Goal: Information Seeking & Learning: Learn about a topic

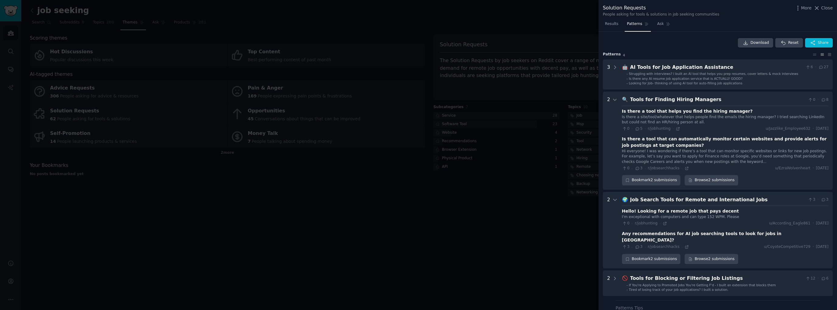
click at [789, 44] on button "Reset" at bounding box center [789, 43] width 27 height 10
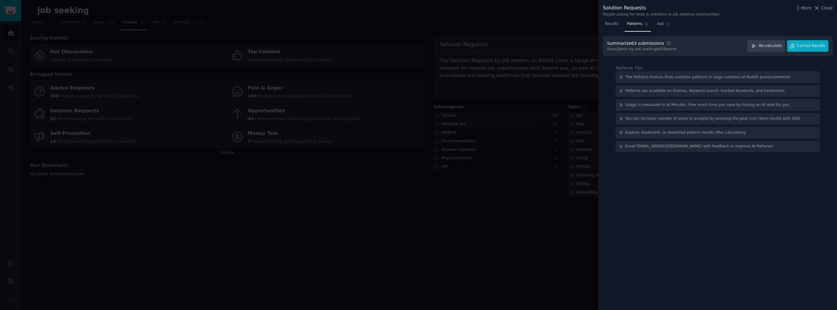
click at [775, 45] on span "Re-calculate" at bounding box center [770, 45] width 23 height 5
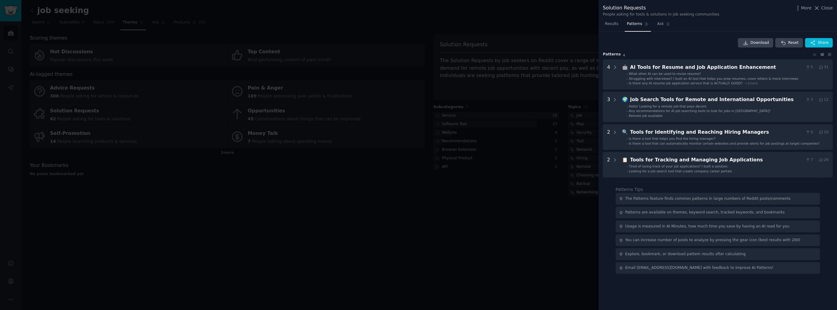
click at [614, 132] on icon at bounding box center [614, 132] width 5 height 5
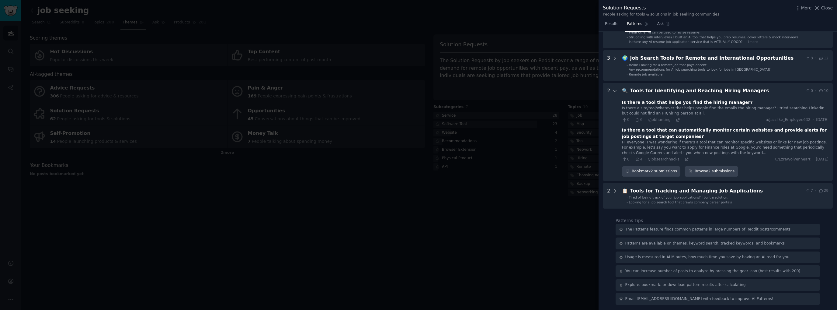
scroll to position [42, 0]
drag, startPoint x: 650, startPoint y: 120, endPoint x: 658, endPoint y: 125, distance: 9.5
click at [658, 125] on div "Is there a tool that helps you find the hiring manager? Is there a site/tool/wh…" at bounding box center [725, 128] width 207 height 65
click at [676, 117] on icon at bounding box center [678, 119] width 4 height 4
click at [581, 229] on div at bounding box center [418, 155] width 837 height 310
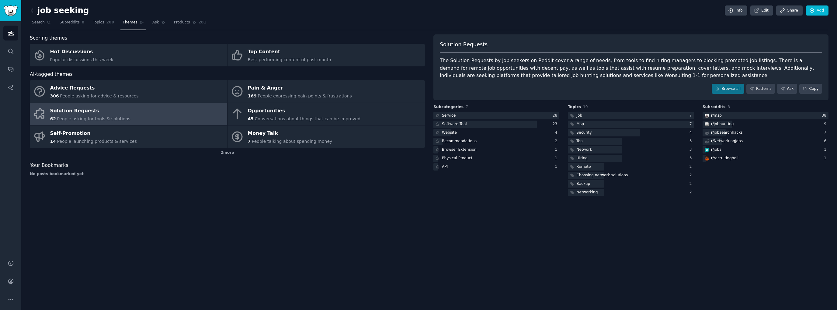
click at [161, 120] on link "Solution Requests 62 People asking for tools & solutions" at bounding box center [128, 114] width 197 height 23
click at [733, 85] on link "Browse all" at bounding box center [728, 89] width 33 height 10
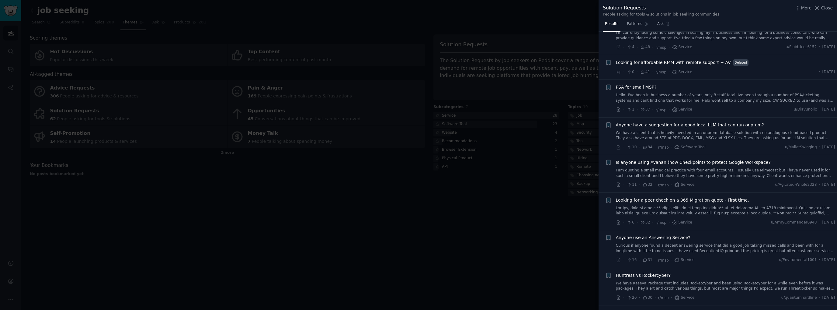
scroll to position [213, 0]
click at [701, 135] on link "We have a client that is heavily invested in an onprem database solution with n…" at bounding box center [725, 135] width 219 height 11
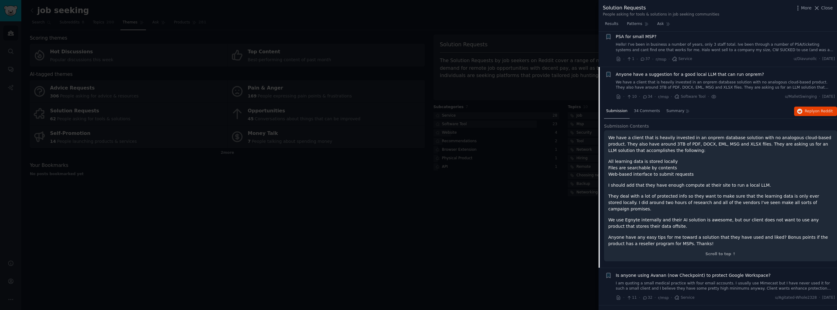
scroll to position [267, 0]
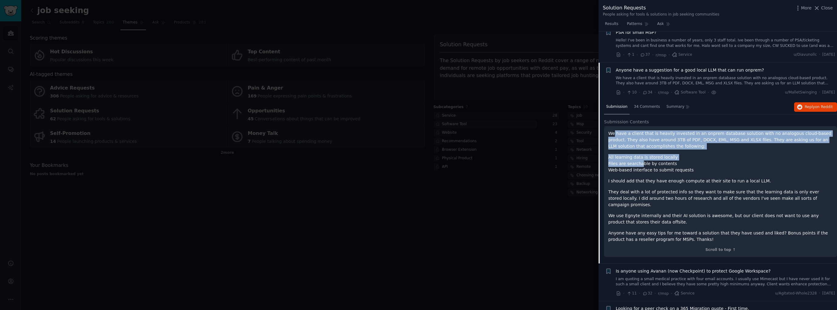
drag, startPoint x: 613, startPoint y: 134, endPoint x: 636, endPoint y: 162, distance: 36.4
click at [636, 162] on div "We have a client that is heavily invested in an onprem database solution with n…" at bounding box center [721, 186] width 225 height 112
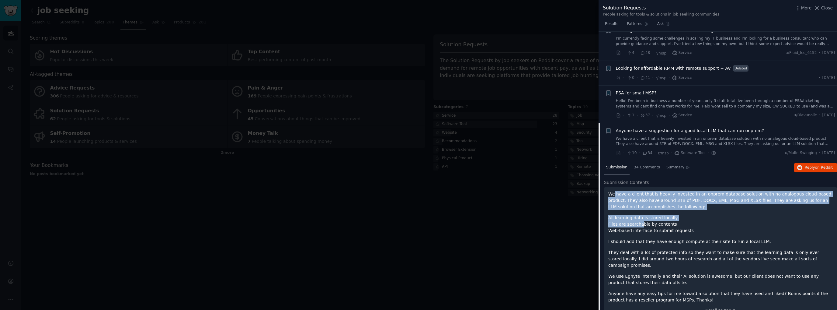
scroll to position [207, 0]
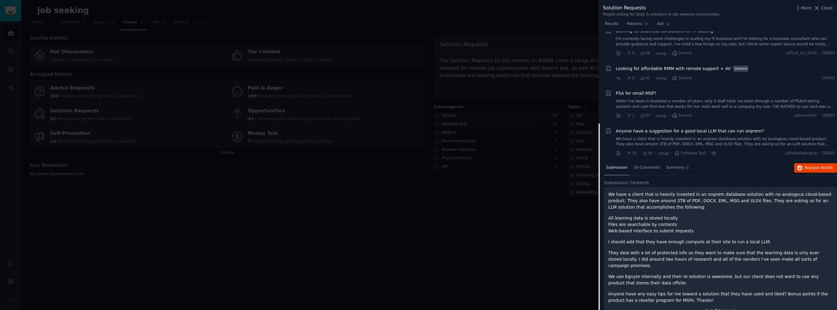
click at [789, 152] on span "u/MalletSwinging" at bounding box center [801, 153] width 32 height 5
click at [809, 169] on button "Reply on Reddit" at bounding box center [815, 168] width 43 height 10
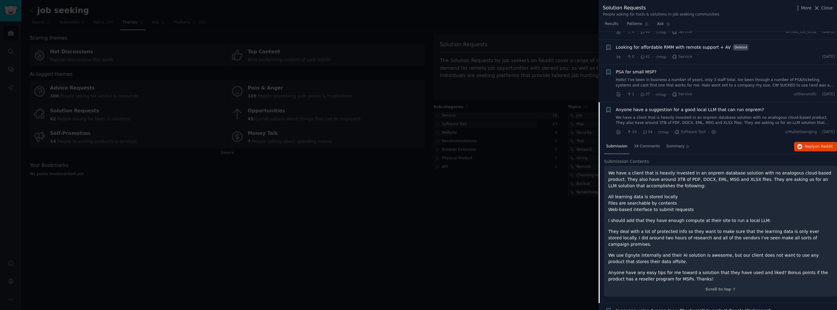
scroll to position [420, 0]
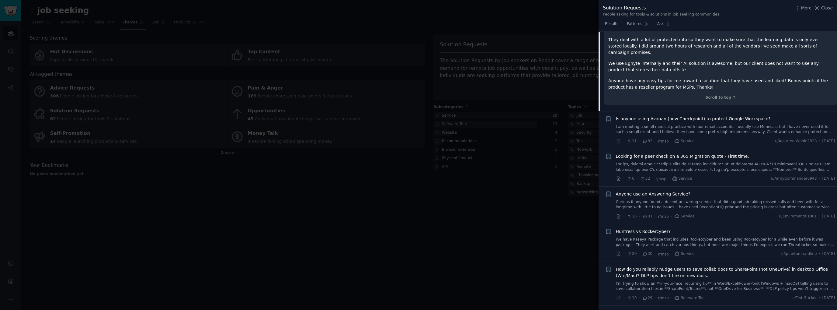
click at [700, 191] on div "Anyone use an Answering Service?" at bounding box center [725, 194] width 219 height 6
click at [664, 191] on span "Anyone use an Answering Service?" at bounding box center [653, 194] width 75 height 6
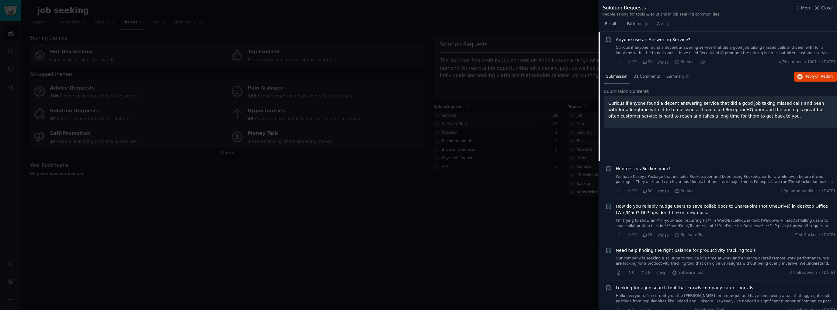
scroll to position [380, 0]
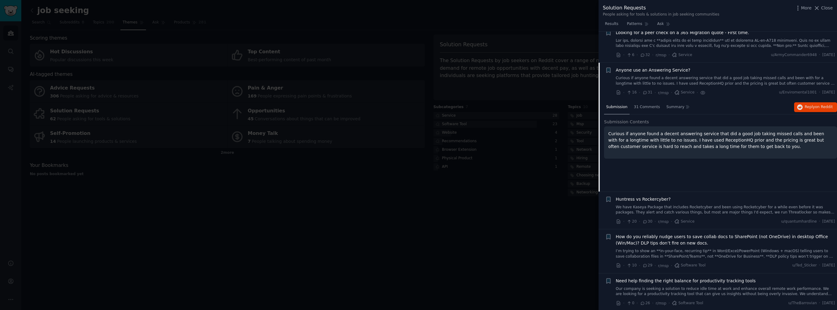
click at [816, 108] on span "on Reddit" at bounding box center [824, 107] width 18 height 4
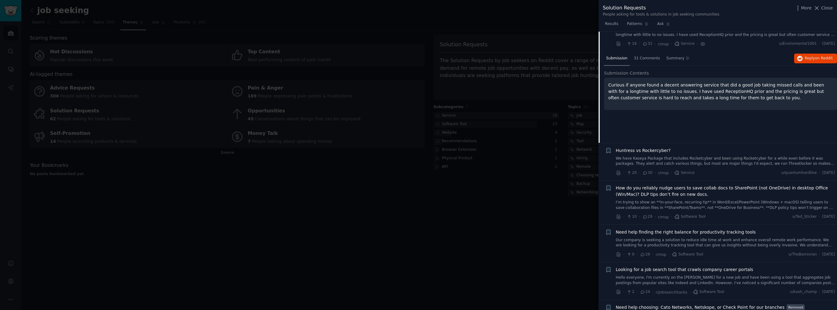
scroll to position [471, 0]
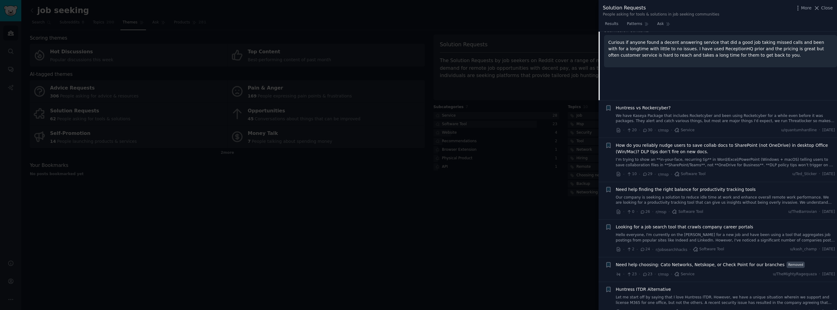
drag, startPoint x: 553, startPoint y: 210, endPoint x: 635, endPoint y: 245, distance: 89.1
click at [635, 245] on div "Solution Requests People asking for tools & solutions in job seeking communitie…" at bounding box center [418, 155] width 837 height 310
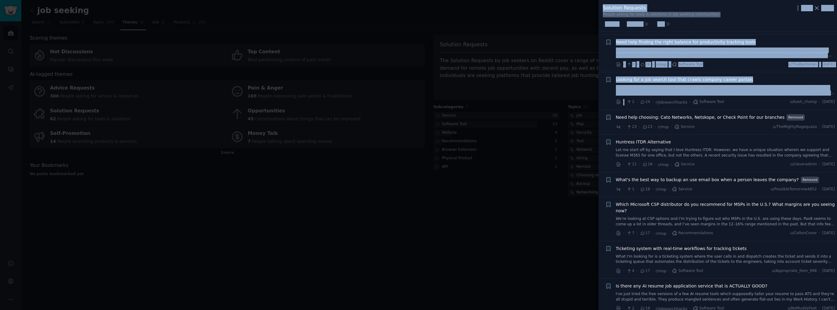
scroll to position [623, 0]
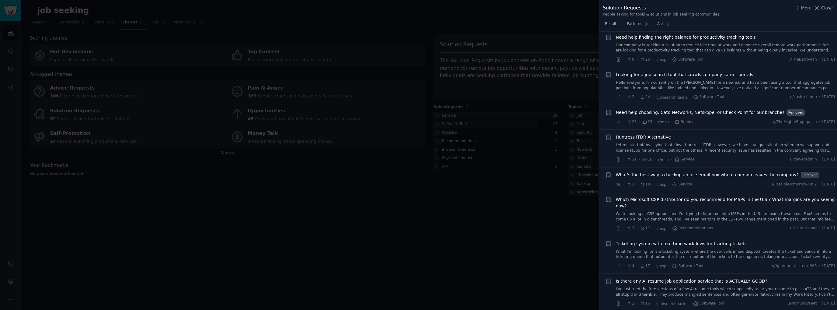
click at [750, 169] on li "+ What's the best way to backup an use email box when a person leaves the compa…" at bounding box center [718, 179] width 239 height 25
click at [657, 183] on span "r/msp" at bounding box center [661, 184] width 11 height 4
click at [632, 187] on li "Removed text submission + What's the best way to backup an use email box when a…" at bounding box center [718, 179] width 239 height 25
click at [532, 211] on div at bounding box center [418, 155] width 837 height 310
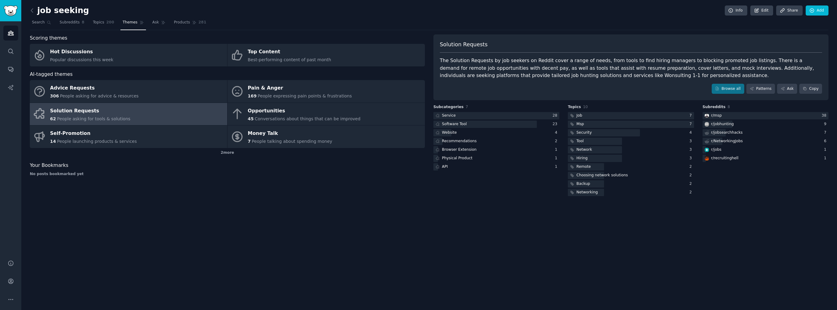
click at [464, 116] on div at bounding box center [497, 116] width 126 height 8
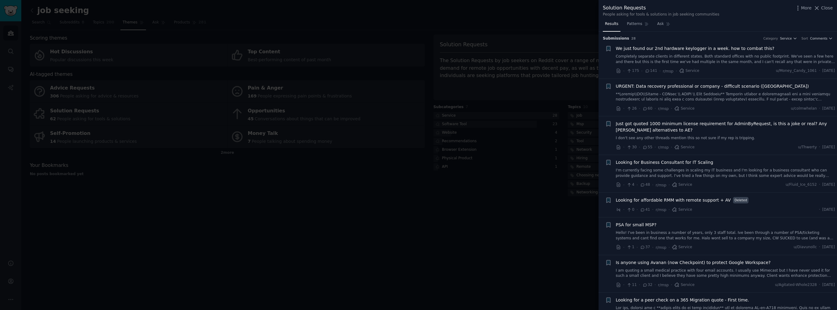
click at [635, 23] on span "Patterns" at bounding box center [634, 23] width 15 height 5
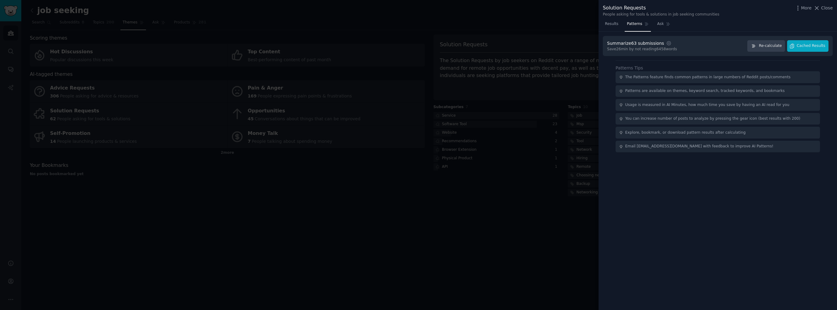
click at [801, 46] on span "Cached Results" at bounding box center [811, 45] width 29 height 5
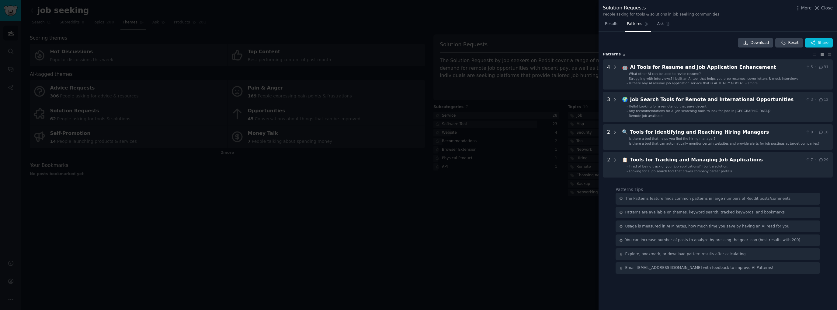
click at [617, 66] on icon at bounding box center [614, 67] width 5 height 5
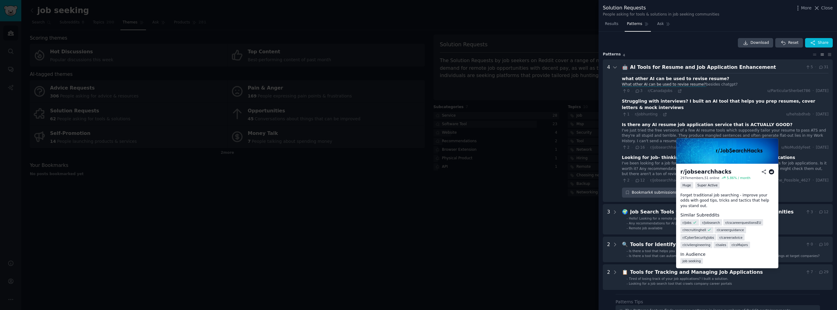
click at [668, 129] on div "I've just tried the free versions of a few AI resume tools which supposedly tai…" at bounding box center [725, 136] width 207 height 16
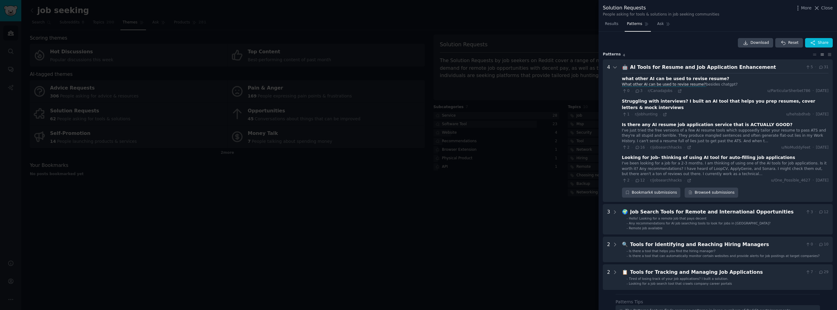
click at [733, 129] on div "I've just tried the free versions of a few AI resume tools which supposedly tai…" at bounding box center [725, 136] width 207 height 16
click at [688, 146] on icon at bounding box center [689, 147] width 3 height 3
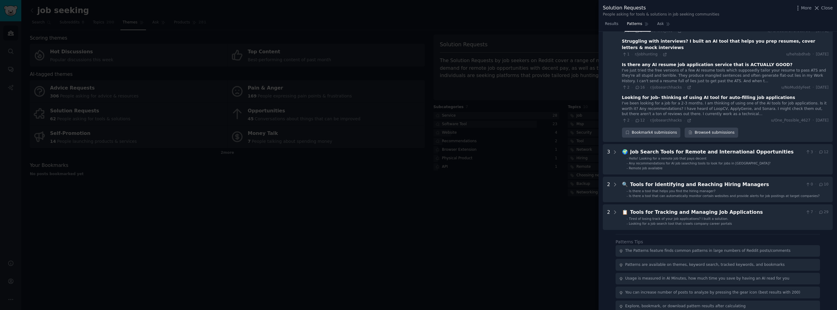
scroll to position [61, 0]
click at [613, 148] on icon at bounding box center [614, 150] width 5 height 5
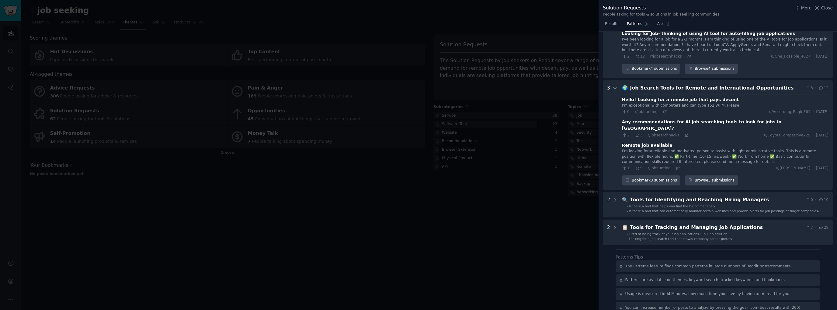
scroll to position [148, 0]
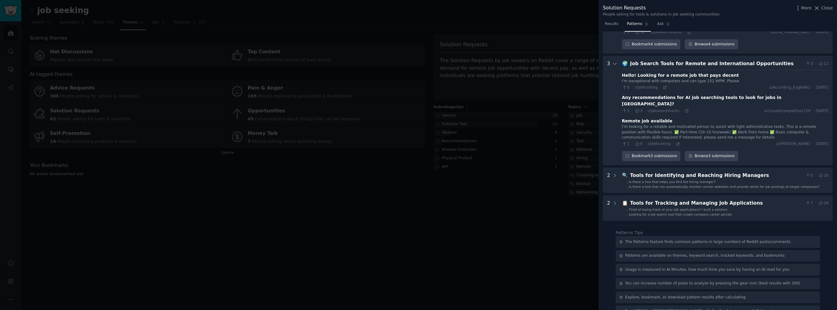
click at [619, 167] on Managers "2 🔍 Tools for Identifying and Reaching Hiring Managers 0 · 10 - Is there a tool…" at bounding box center [718, 180] width 230 height 26
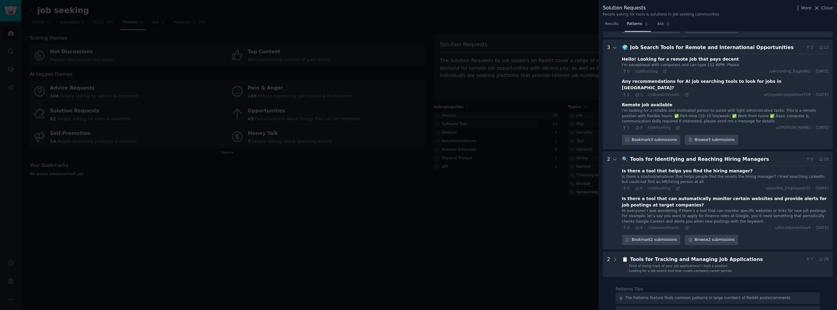
scroll to position [220, 0]
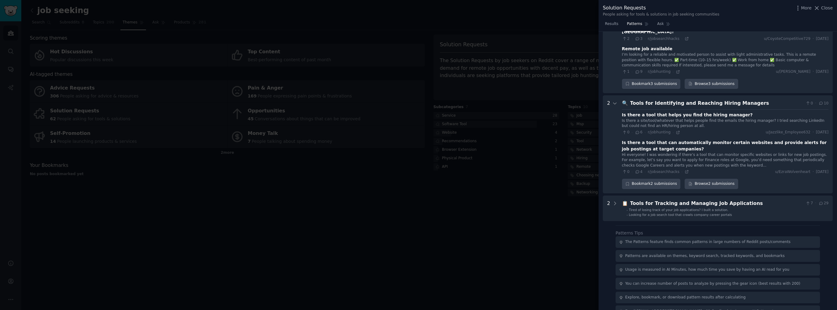
click at [623, 200] on span "📋" at bounding box center [625, 203] width 6 height 6
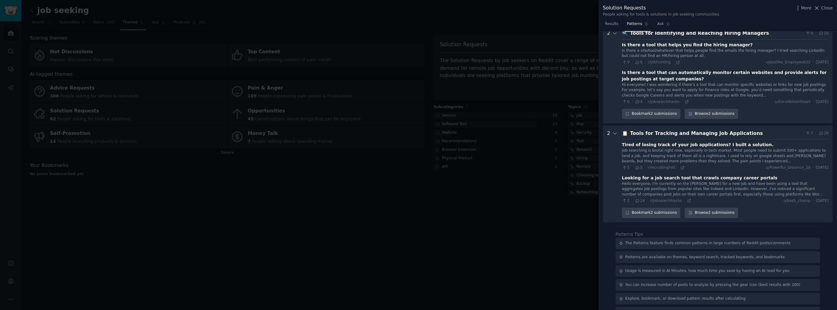
scroll to position [291, 0]
click at [687, 197] on icon at bounding box center [689, 199] width 4 height 4
click at [385, 273] on div at bounding box center [418, 155] width 837 height 310
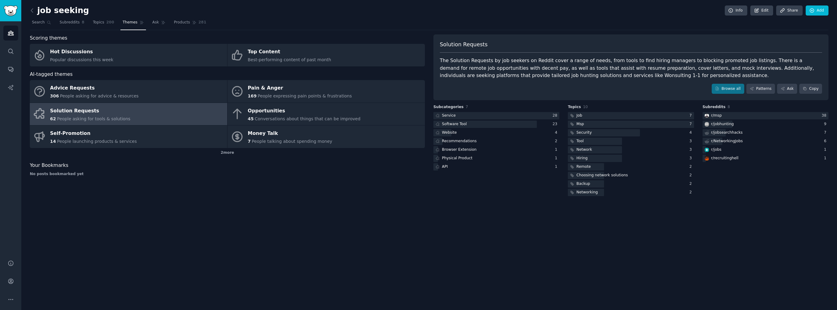
click at [271, 114] on div "Opportunities" at bounding box center [304, 111] width 113 height 10
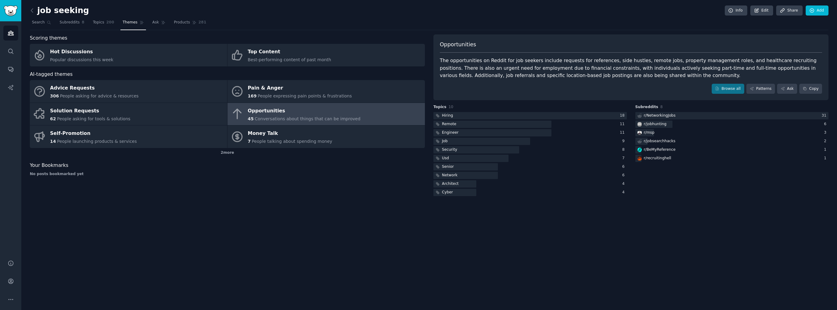
click at [766, 89] on link "Patterns" at bounding box center [761, 89] width 29 height 10
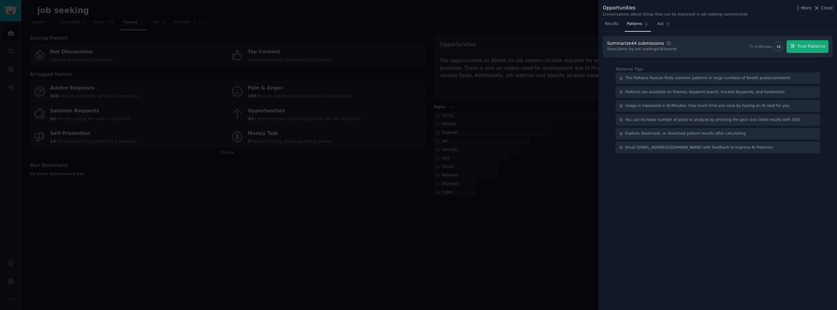
click at [703, 179] on div "Summarize 44 submissions Settings Save 18 min by not reading 4381 words AI Minu…" at bounding box center [718, 171] width 239 height 278
click at [807, 48] on span "Find Patterns" at bounding box center [812, 46] width 28 height 6
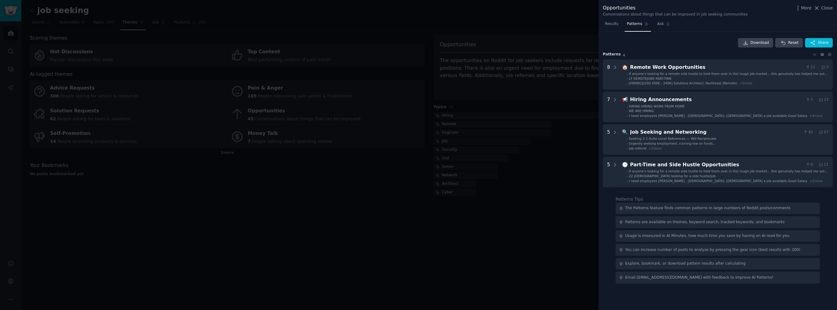
click at [459, 228] on div at bounding box center [418, 155] width 837 height 310
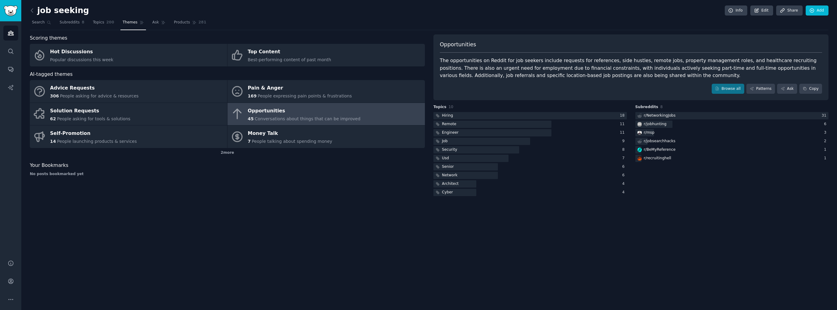
click at [263, 94] on span "People expressing pain points & frustrations" at bounding box center [305, 95] width 94 height 5
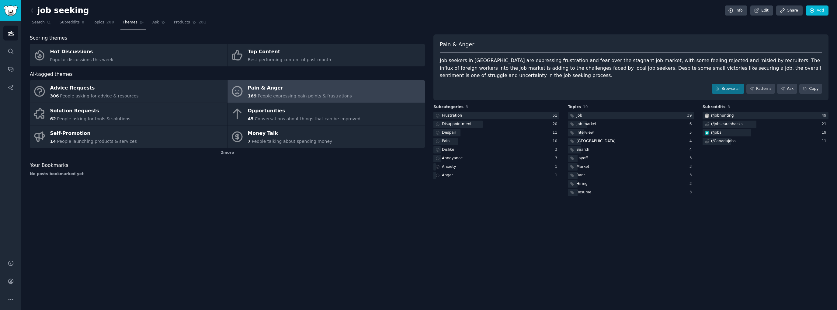
click at [766, 91] on link "Patterns" at bounding box center [761, 89] width 29 height 10
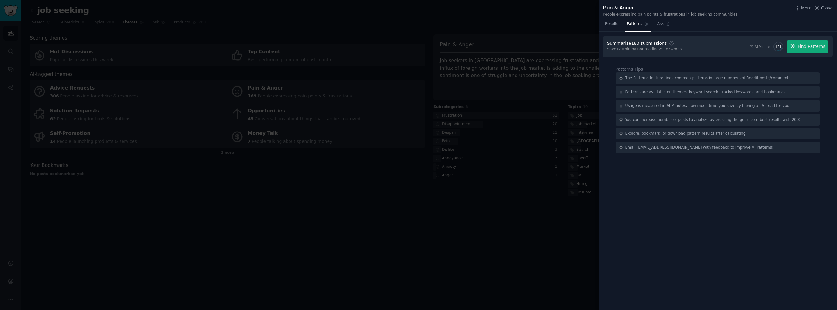
click at [811, 48] on span "Find Patterns" at bounding box center [812, 46] width 28 height 6
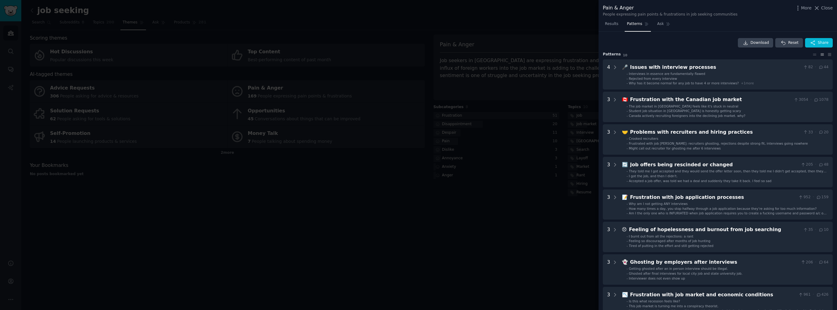
click at [658, 109] on span "Student job situation in [GEOGRAPHIC_DATA] is honestly getting scary" at bounding box center [685, 111] width 112 height 4
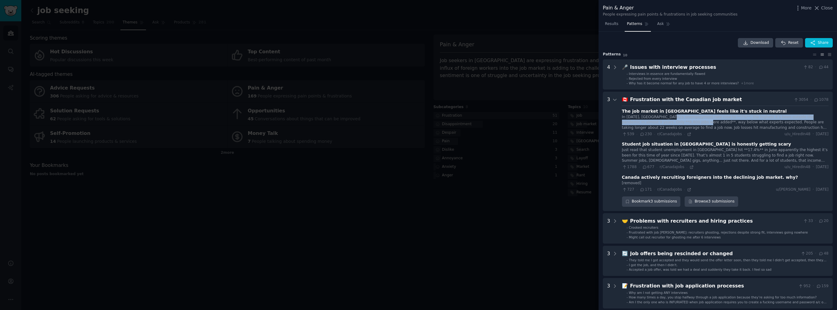
drag, startPoint x: 668, startPoint y: 117, endPoint x: 706, endPoint y: 130, distance: 39.6
click at [671, 122] on div "In [DATE], [GEOGRAPHIC_DATA]’s unemployment rate rose to **7%**, the highest it…" at bounding box center [725, 122] width 207 height 16
click at [717, 132] on div "539 · 230 · r/CanadaJobs · u/u_HiredIn48 · [DATE]" at bounding box center [725, 133] width 207 height 5
click at [687, 132] on icon at bounding box center [689, 134] width 4 height 4
click at [690, 167] on icon at bounding box center [692, 167] width 4 height 4
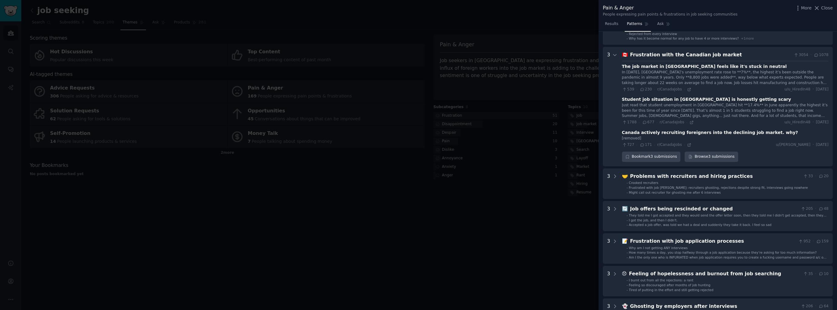
scroll to position [61, 0]
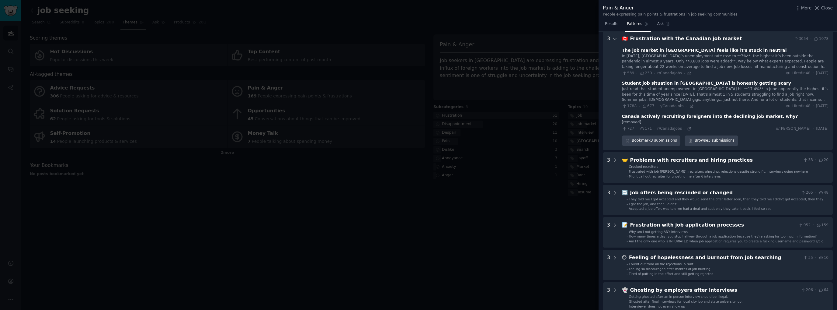
click at [688, 171] on span "Frustrated with job [PERSON_NAME]: recruiters ghosting, rejections despite stro…" at bounding box center [718, 171] width 179 height 4
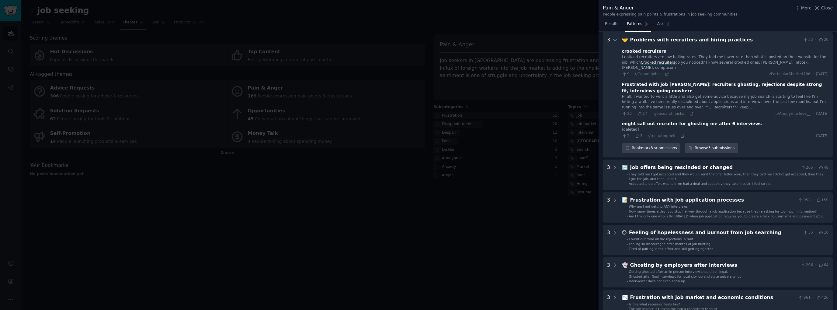
scroll to position [181, 0]
click at [658, 214] on span "Am I the only one who is INFURIATED when job application requires you to create…" at bounding box center [728, 218] width 198 height 8
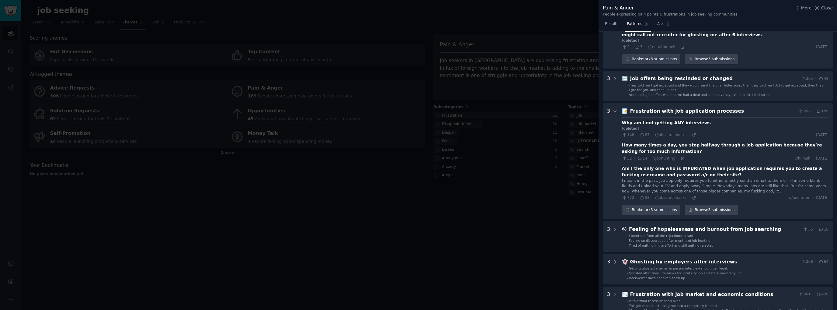
scroll to position [269, 0]
click at [693, 135] on icon at bounding box center [694, 136] width 3 height 3
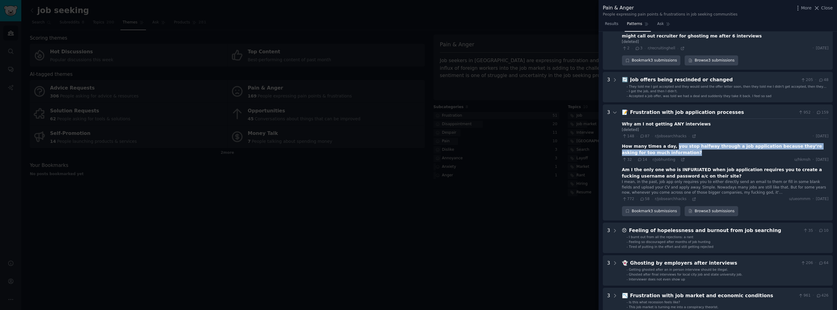
drag, startPoint x: 668, startPoint y: 135, endPoint x: 740, endPoint y: 139, distance: 72.3
click at [740, 143] on div "How many times a day, you stop halfway through a job application because they’r…" at bounding box center [725, 149] width 207 height 13
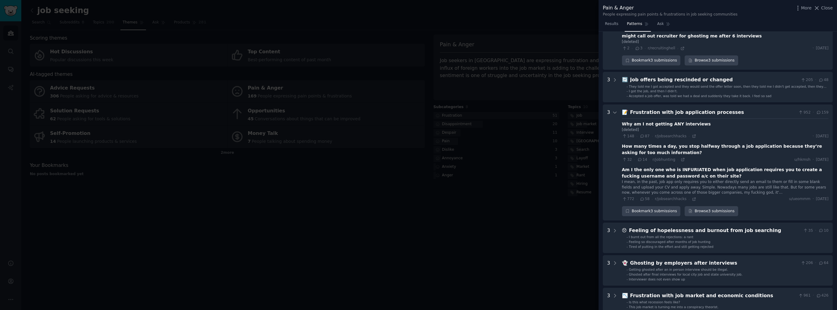
click at [731, 157] on div "32 · 14 · r/jobhunting · u/hkmsh · [DATE]" at bounding box center [725, 159] width 207 height 5
click at [682, 158] on icon at bounding box center [683, 159] width 3 height 3
click at [693, 197] on icon at bounding box center [694, 198] width 3 height 3
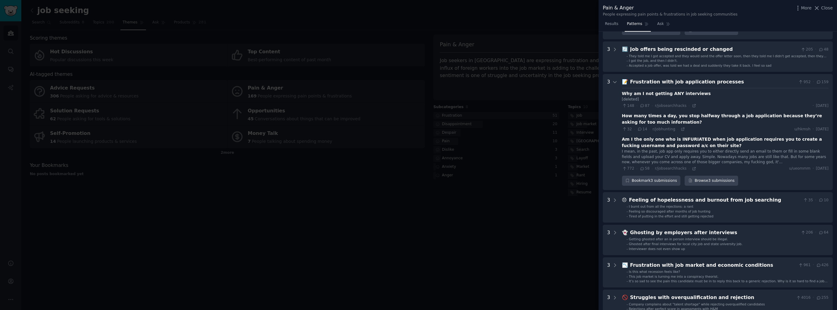
click at [708, 214] on li "- Tired of putting in the effort and still getting rejected" at bounding box center [728, 216] width 202 height 4
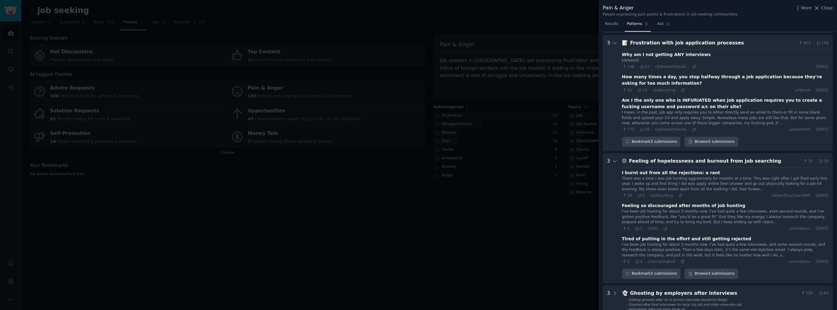
scroll to position [326, 0]
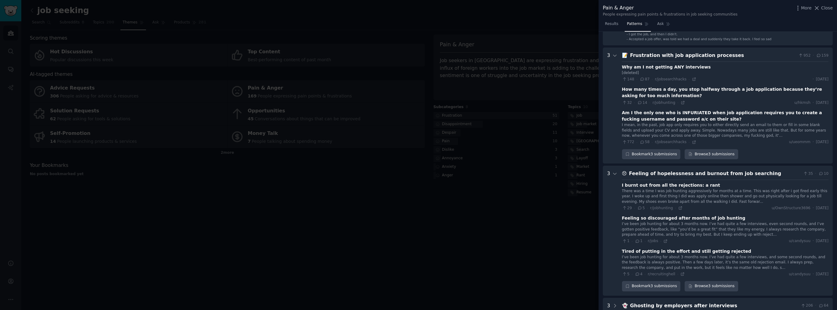
click at [663, 206] on span "r/jobhunting" at bounding box center [662, 208] width 23 height 4
click at [679, 207] on icon at bounding box center [680, 208] width 3 height 3
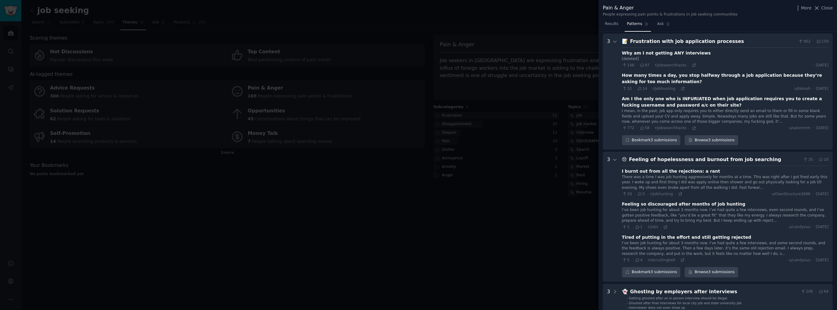
scroll to position [356, 0]
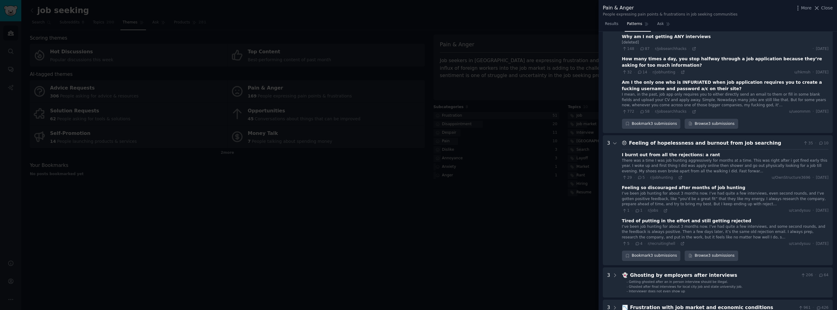
click at [682, 242] on icon at bounding box center [683, 243] width 3 height 3
click at [664, 208] on icon at bounding box center [666, 210] width 4 height 4
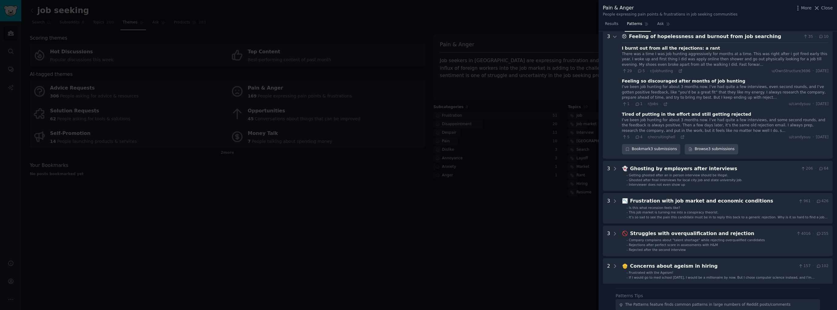
scroll to position [478, 0]
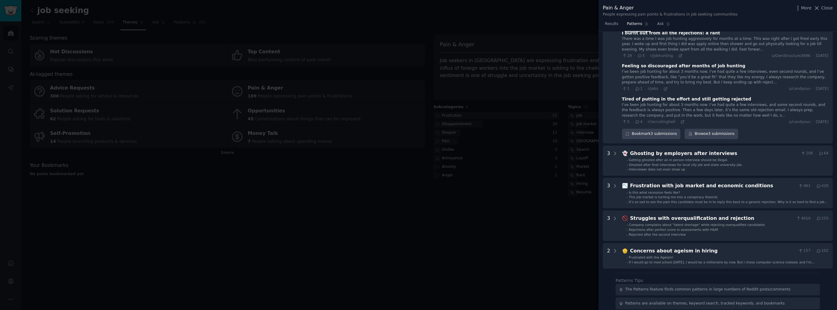
click at [616, 183] on icon at bounding box center [614, 185] width 5 height 5
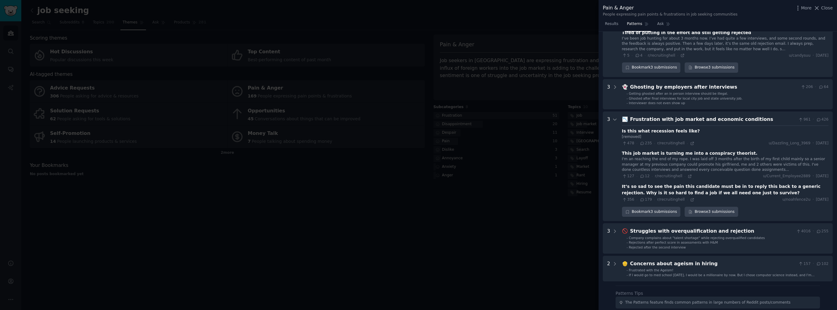
scroll to position [514, 0]
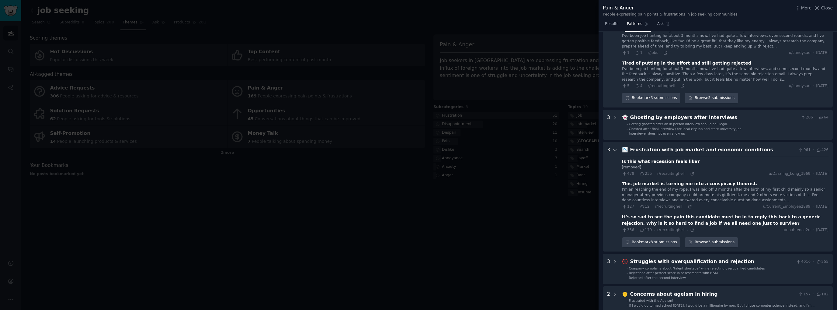
click at [690, 228] on icon at bounding box center [692, 230] width 4 height 4
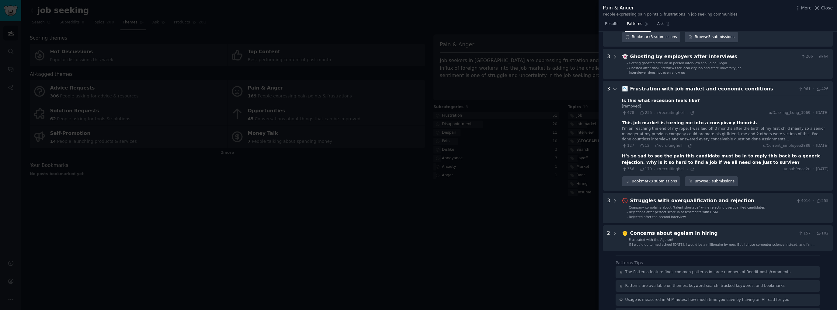
scroll to position [605, 0]
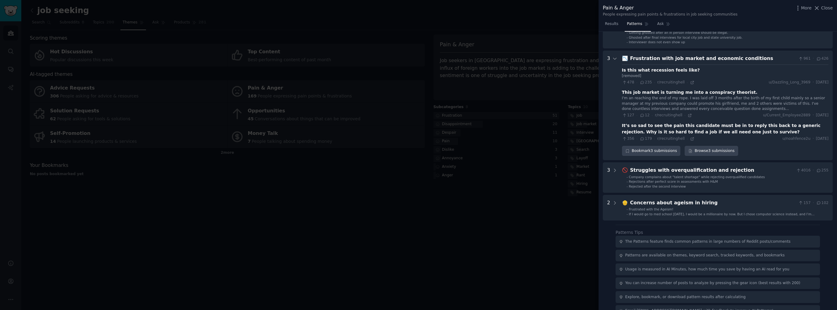
click at [617, 199] on div at bounding box center [614, 207] width 5 height 17
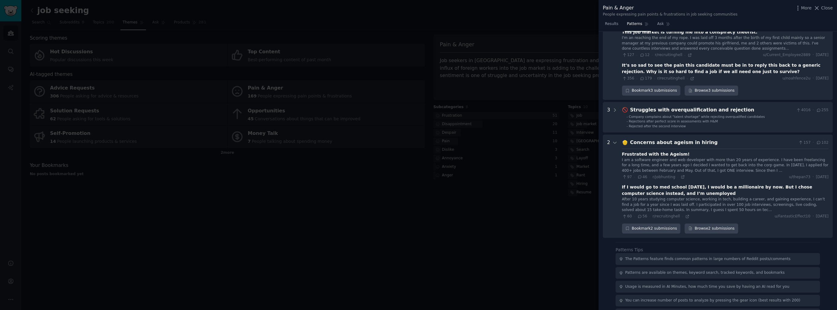
scroll to position [682, 0]
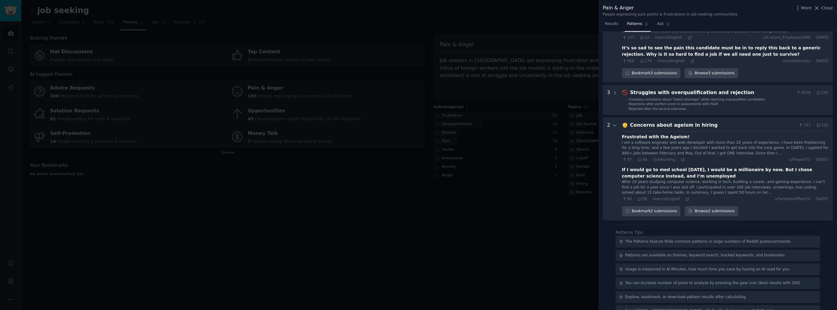
click at [685, 197] on icon at bounding box center [687, 199] width 4 height 4
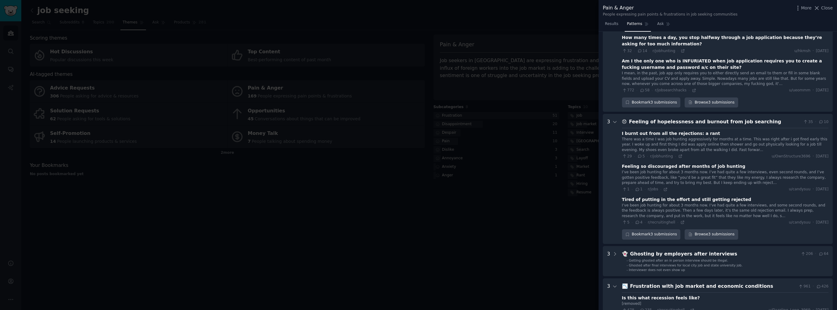
scroll to position [256, 0]
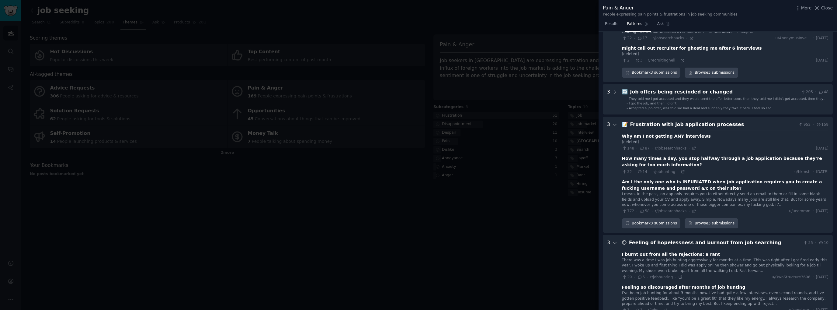
click at [613, 89] on icon at bounding box center [614, 91] width 5 height 5
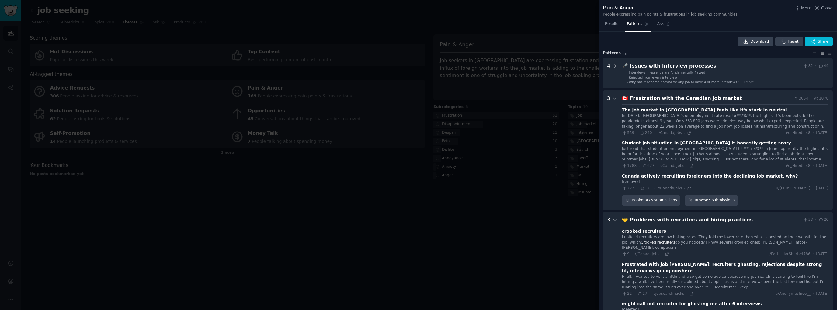
scroll to position [0, 0]
click at [613, 69] on icon at bounding box center [614, 67] width 5 height 5
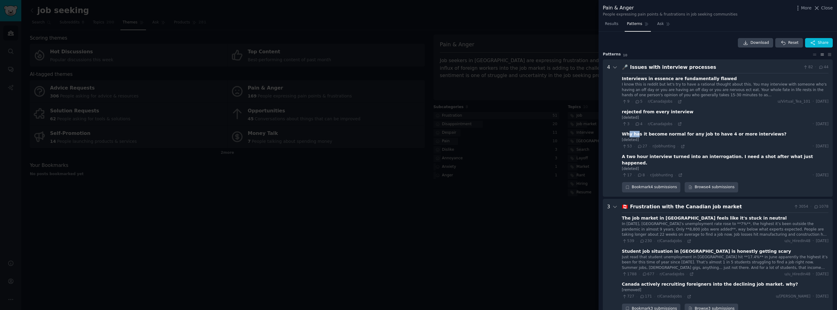
drag, startPoint x: 627, startPoint y: 134, endPoint x: 635, endPoint y: 136, distance: 8.7
click at [635, 136] on div "Why has it become normal for any job to have 4 or more interviews?" at bounding box center [704, 134] width 165 height 6
drag, startPoint x: 635, startPoint y: 80, endPoint x: 705, endPoint y: 81, distance: 69.7
click at [705, 81] on div "Interviews in essence are fundamentally flawed" at bounding box center [679, 78] width 115 height 6
click at [725, 96] on div "I know this is reddit but let's try to have a rational thought about this. You …" at bounding box center [725, 90] width 207 height 16
